Goal: Task Accomplishment & Management: Complete application form

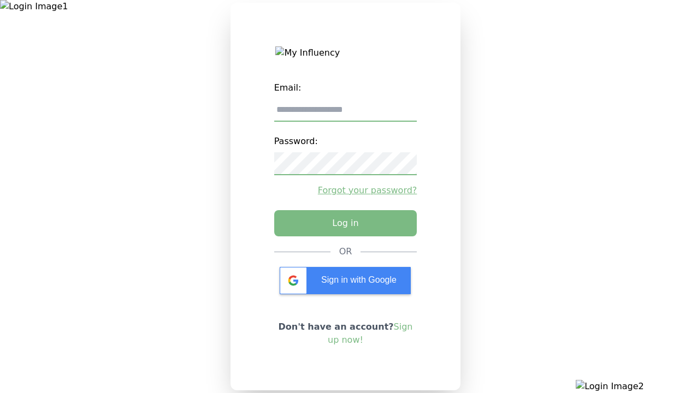
click at [345, 114] on input "email" at bounding box center [345, 110] width 143 height 23
type input "**********"
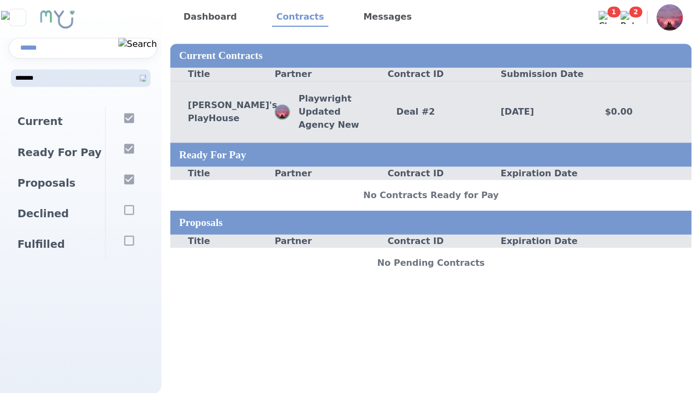
click at [430, 111] on div "Deal # 2" at bounding box center [430, 111] width 104 height 13
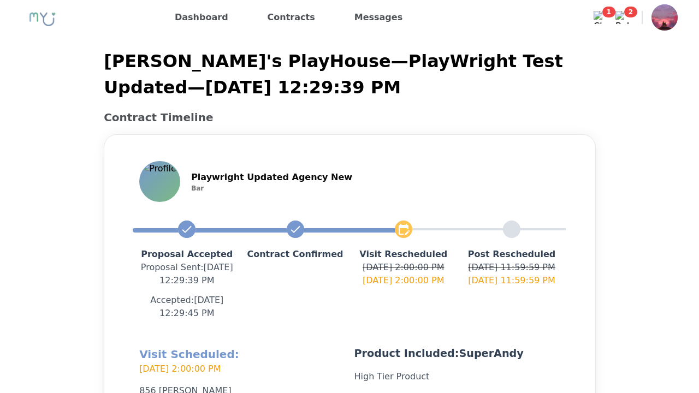
scroll to position [260, 0]
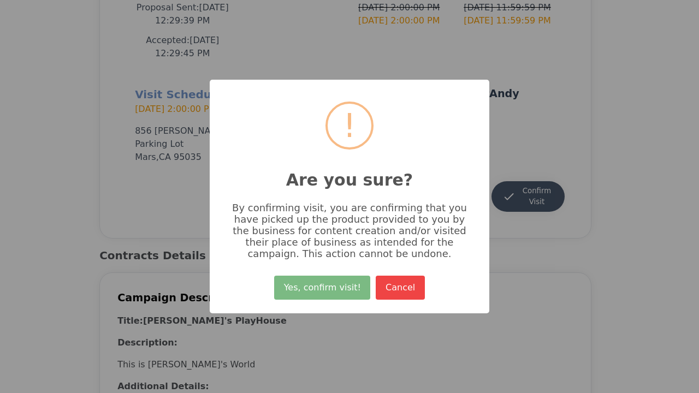
click at [324, 292] on button "Yes, confirm visit!" at bounding box center [322, 288] width 96 height 24
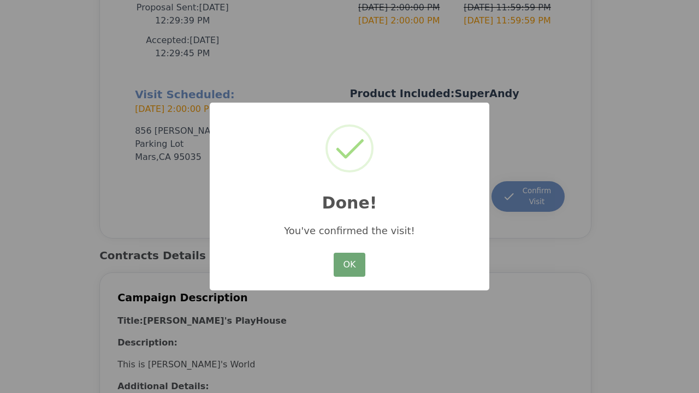
click at [349, 265] on button "OK" at bounding box center [350, 265] width 32 height 24
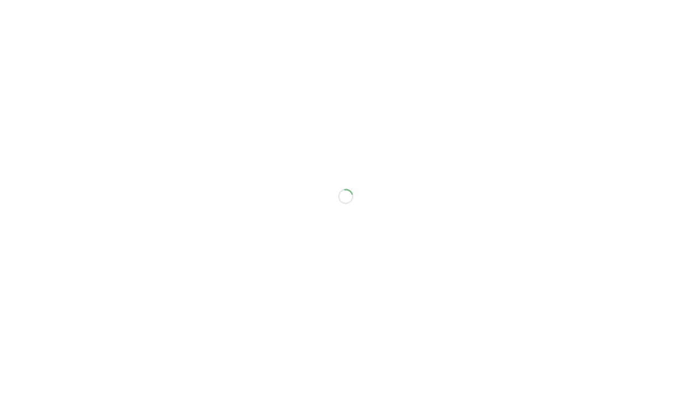
scroll to position [247, 0]
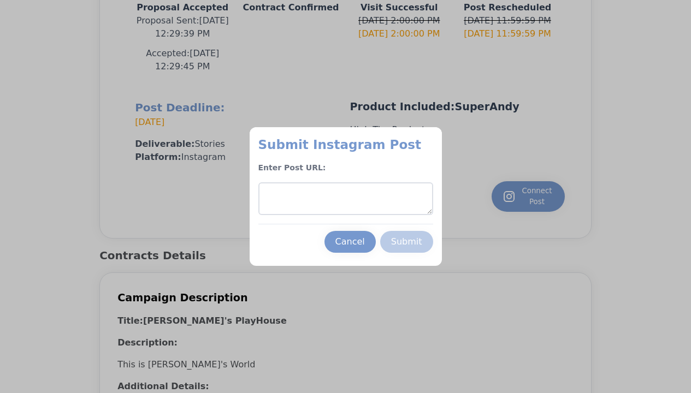
click at [345, 199] on textarea at bounding box center [345, 198] width 175 height 33
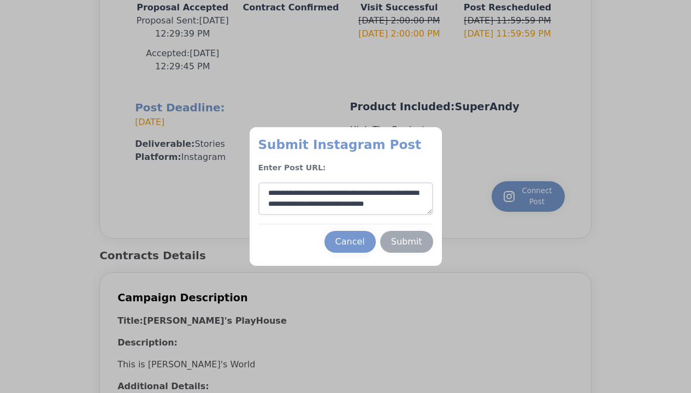
type textarea "**********"
click at [406, 242] on div "Submit" at bounding box center [406, 241] width 31 height 13
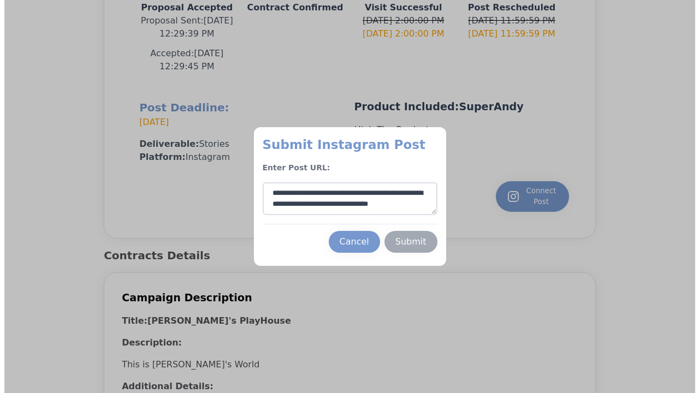
scroll to position [5, 0]
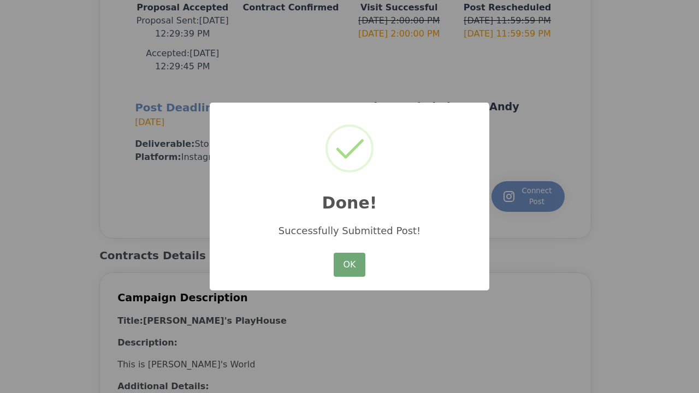
click at [349, 265] on button "OK" at bounding box center [350, 265] width 32 height 24
